Goal: Information Seeking & Learning: Find specific fact

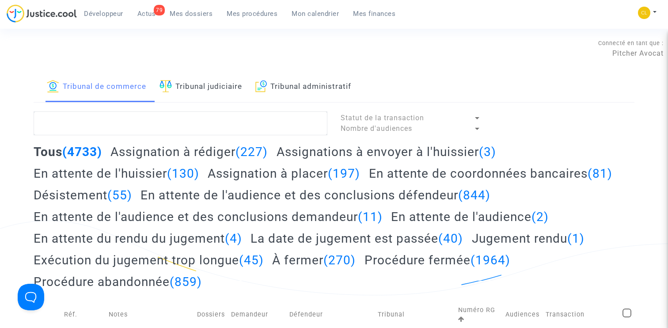
click at [211, 86] on link "Tribunal judiciaire" at bounding box center [200, 87] width 83 height 30
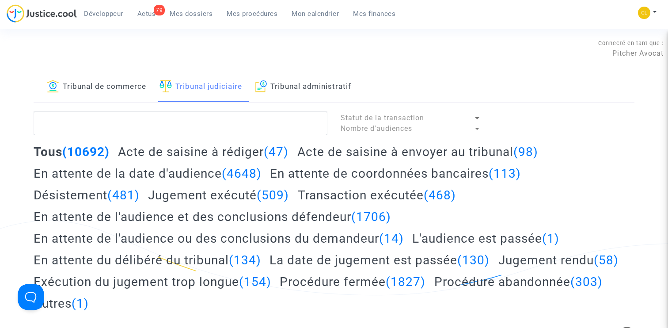
click at [121, 87] on link "Tribunal de commerce" at bounding box center [96, 87] width 99 height 30
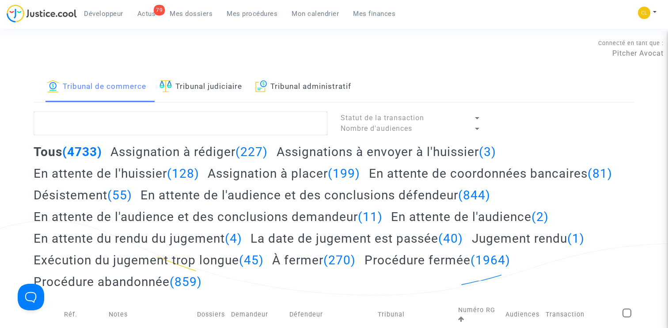
click at [286, 176] on h2 "Assignation à placer (199)" at bounding box center [284, 173] width 152 height 15
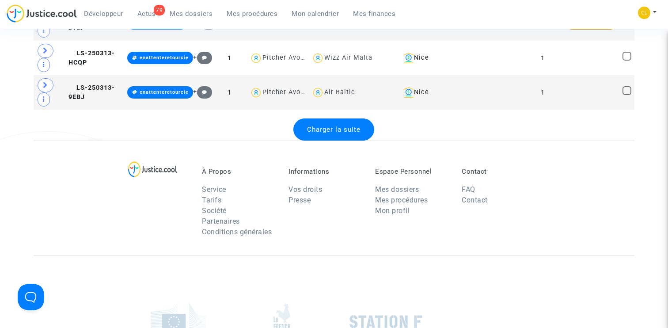
scroll to position [1957, 0]
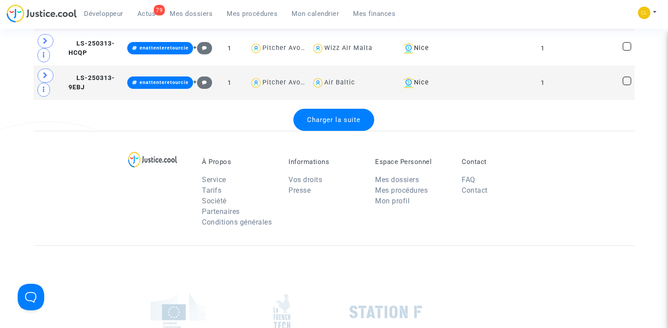
click at [332, 122] on span "Charger la suite" at bounding box center [333, 120] width 53 height 8
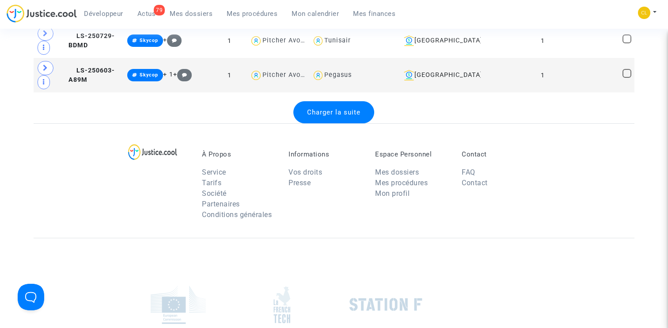
scroll to position [3617, 0]
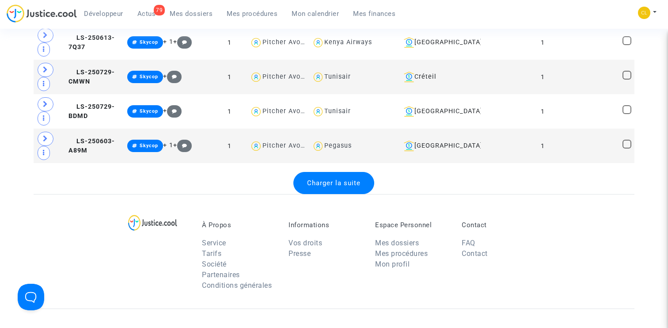
click at [331, 179] on span "Charger la suite" at bounding box center [333, 183] width 53 height 8
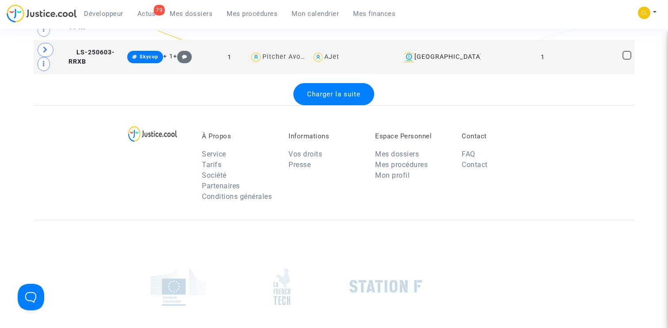
scroll to position [5369, 0]
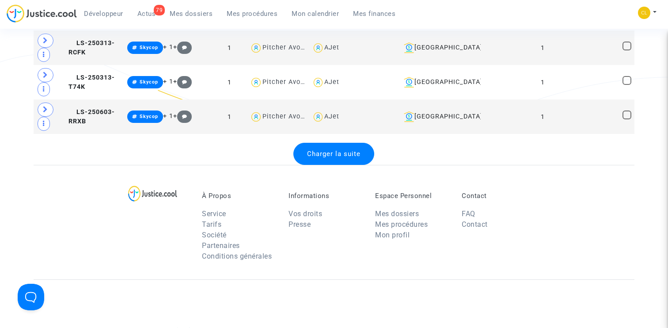
click at [335, 163] on div "Charger la suite" at bounding box center [333, 154] width 81 height 22
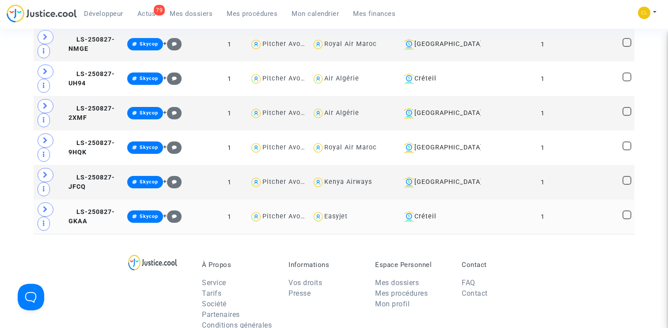
scroll to position [6960, 0]
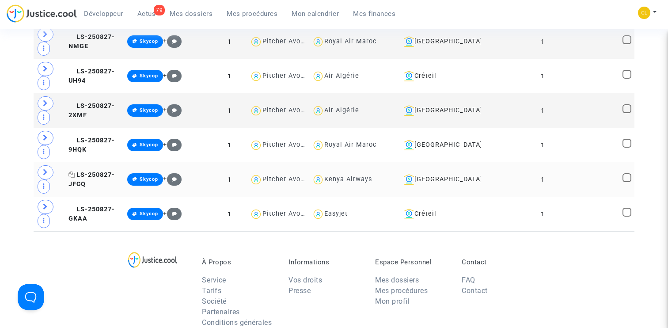
click at [93, 172] on span "LS-250827-JFCQ" at bounding box center [91, 179] width 46 height 17
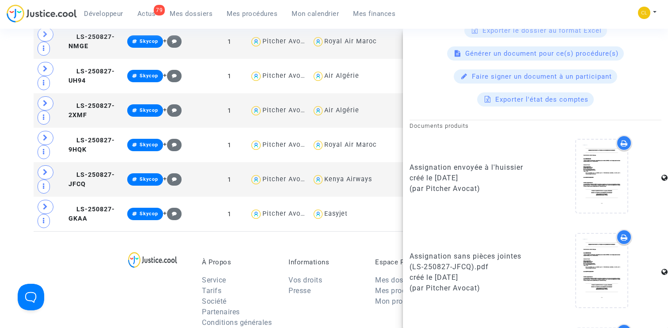
scroll to position [500, 0]
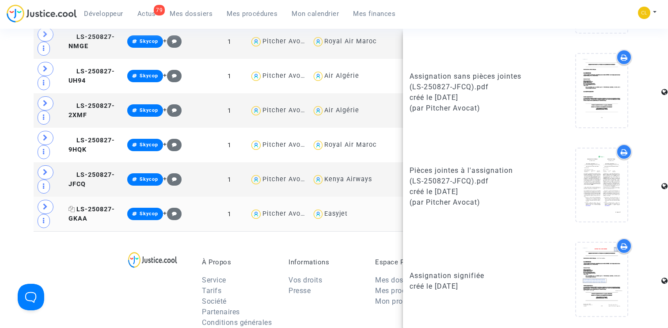
click at [97, 208] on span "LS-250827-GKAA" at bounding box center [91, 213] width 46 height 17
